Goal: Task Accomplishment & Management: Use online tool/utility

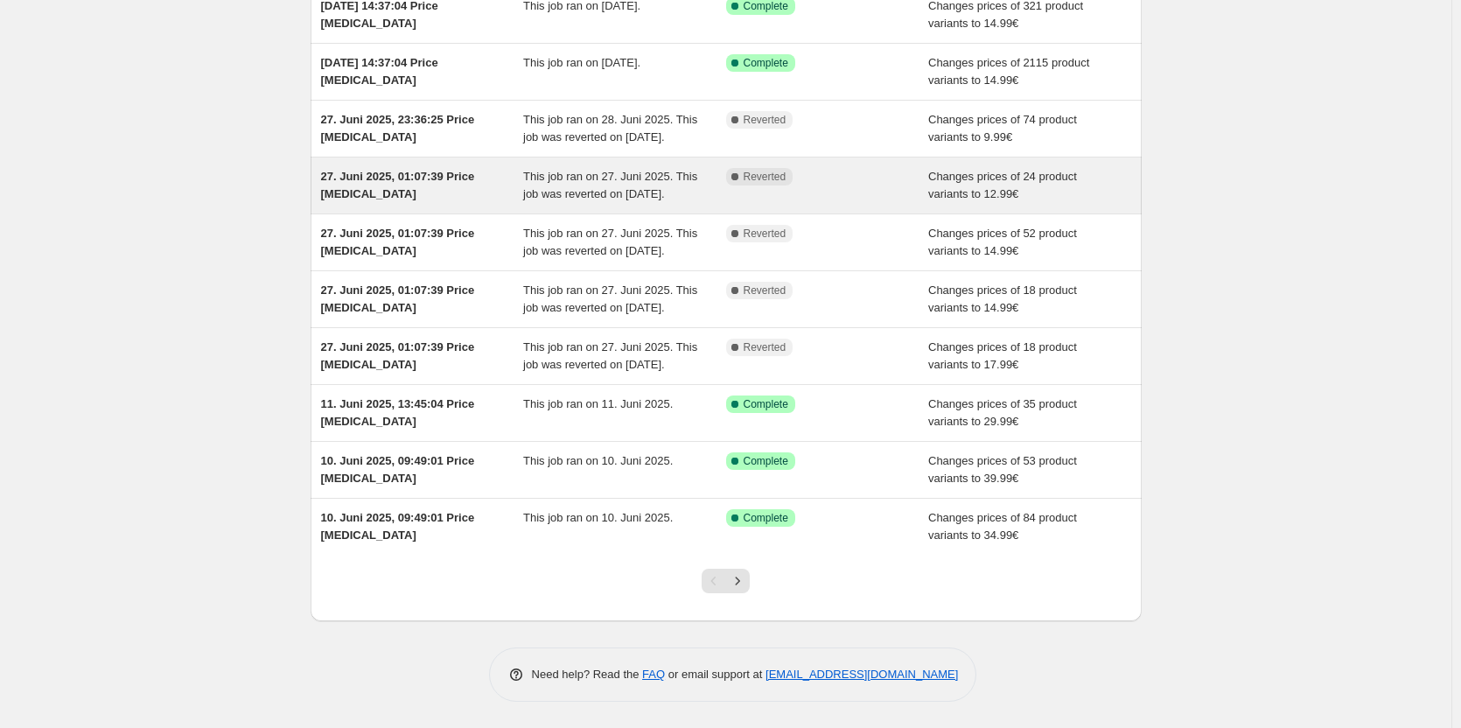
scroll to position [261, 0]
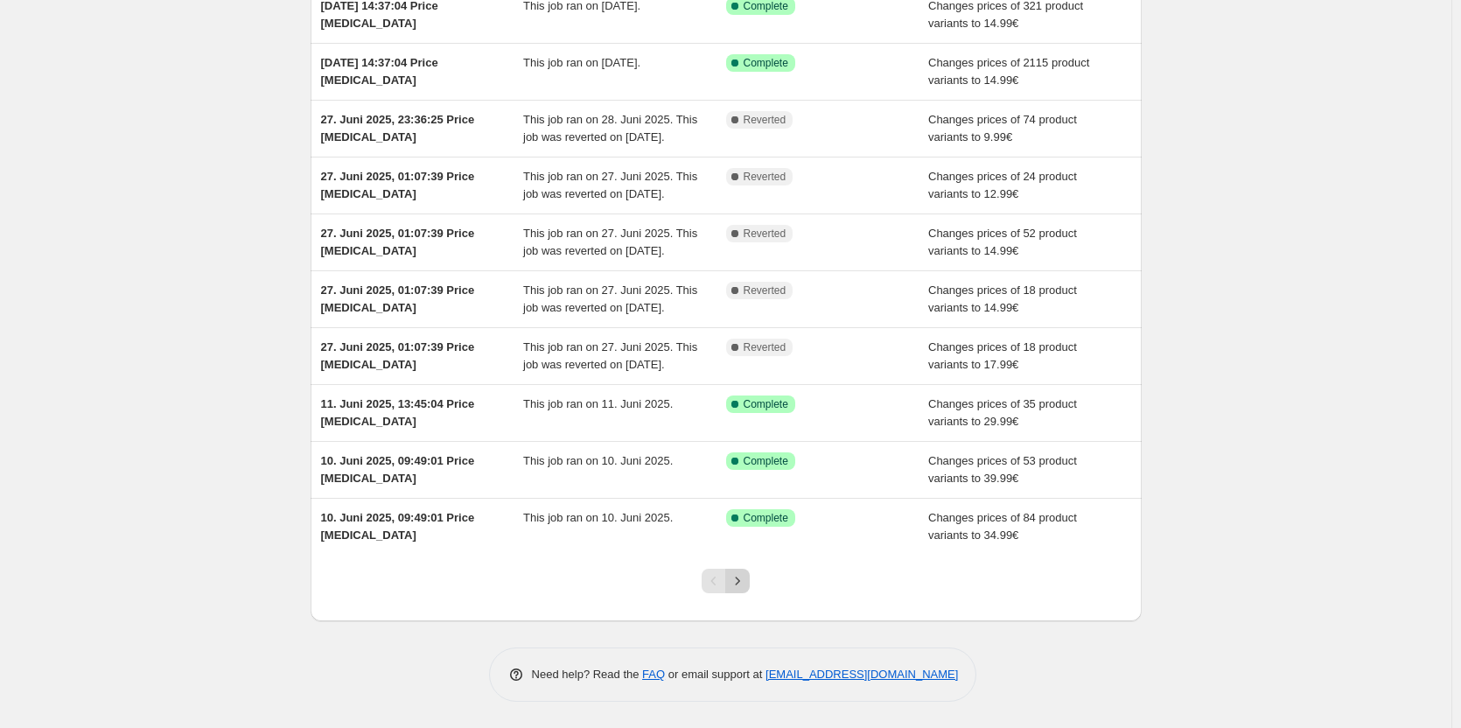
click at [743, 579] on icon "Next" at bounding box center [737, 580] width 17 height 17
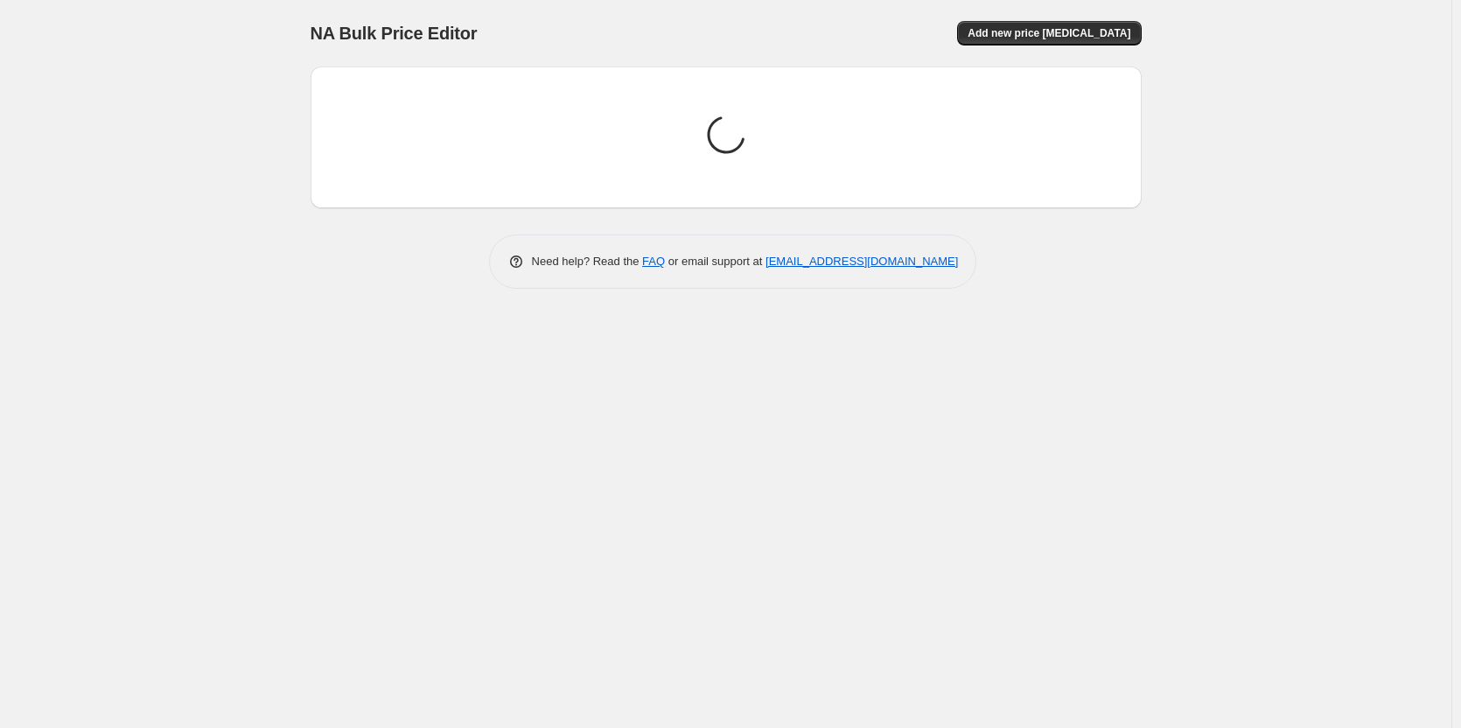
scroll to position [0, 0]
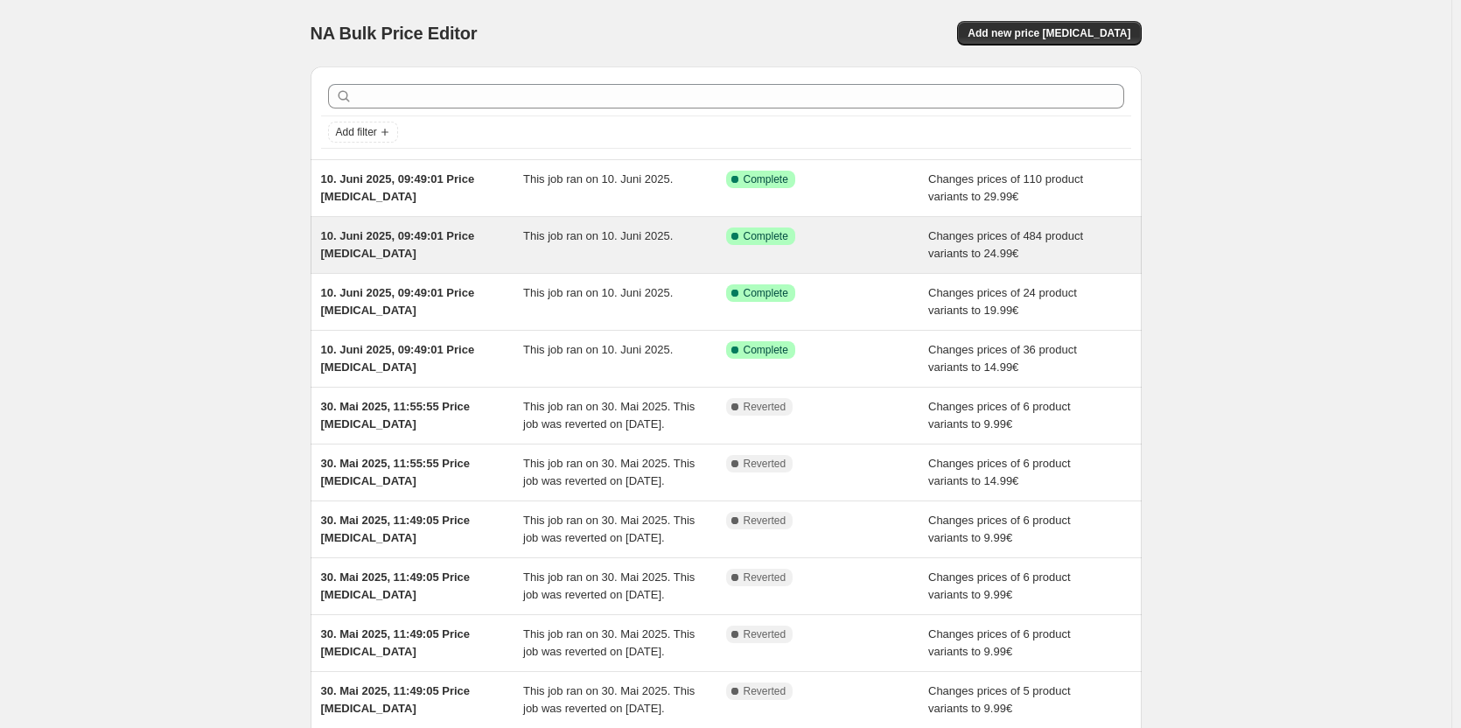
click at [1043, 248] on div "Changes prices of 484 product variants to 24.99€" at bounding box center [1029, 244] width 203 height 35
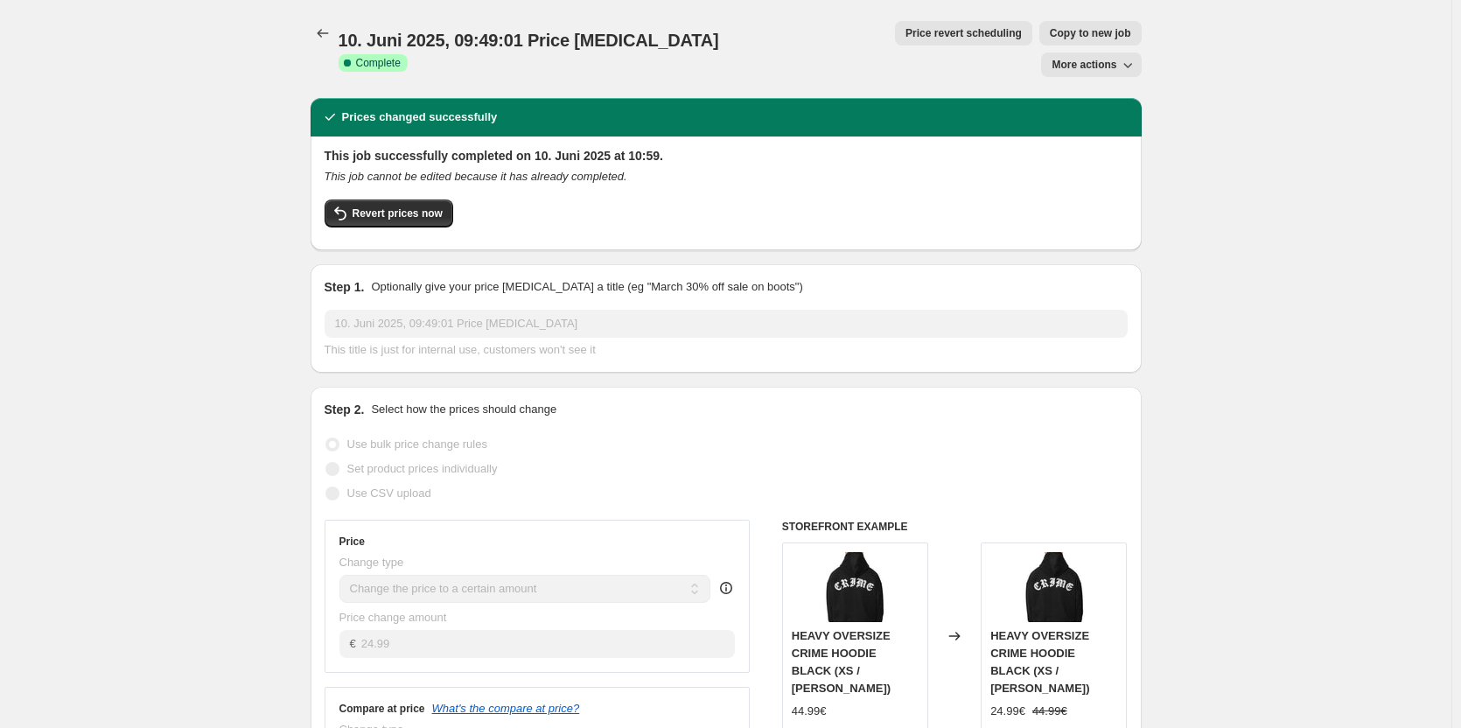
click at [1111, 58] on span "More actions" at bounding box center [1083, 65] width 65 height 14
click at [1117, 77] on span "Export Recap CSV" at bounding box center [1106, 69] width 95 height 17
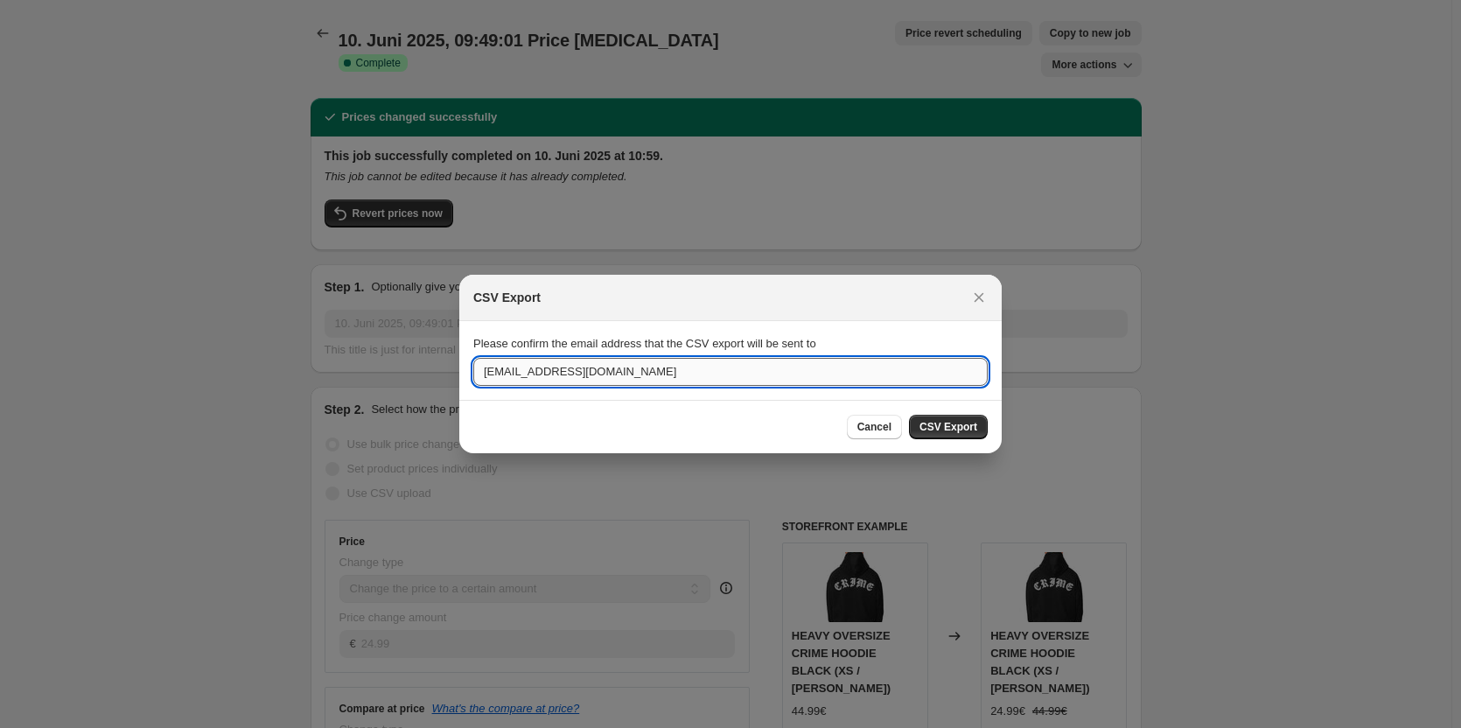
click at [738, 366] on input "[EMAIL_ADDRESS][DOMAIN_NAME]" at bounding box center [730, 372] width 514 height 28
drag, startPoint x: 551, startPoint y: 374, endPoint x: 409, endPoint y: 381, distance: 141.9
type input "[EMAIL_ADDRESS][DOMAIN_NAME]"
click at [937, 425] on span "CSV Export" at bounding box center [948, 427] width 58 height 14
